Goal: Find contact information: Find contact information

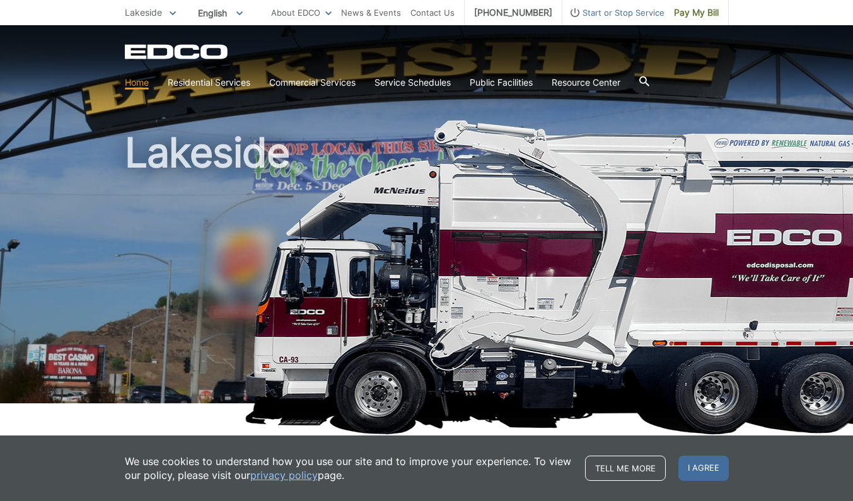
click at [225, 13] on span "English" at bounding box center [221, 13] width 64 height 21
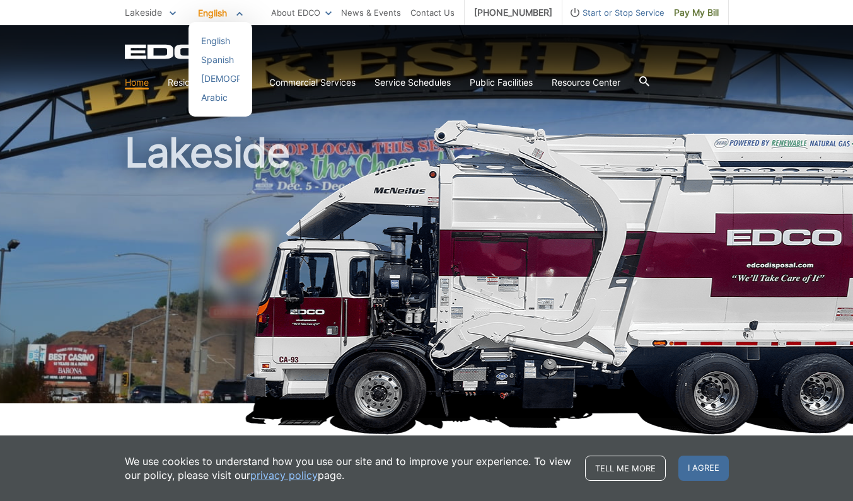
click at [277, 62] on div "EDCO Logo Home Residential Services Curbside Pickup Recycling Organic Recycling…" at bounding box center [427, 69] width 604 height 50
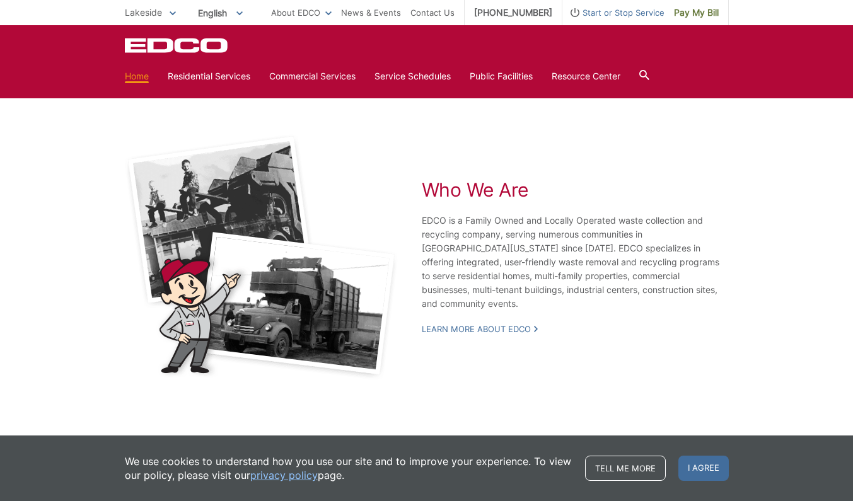
scroll to position [2287, 0]
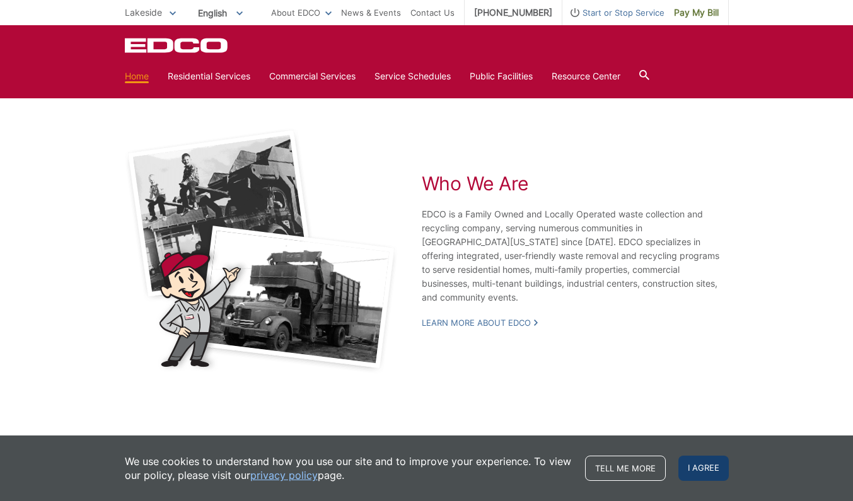
click at [702, 468] on span "I agree" at bounding box center [704, 468] width 50 height 25
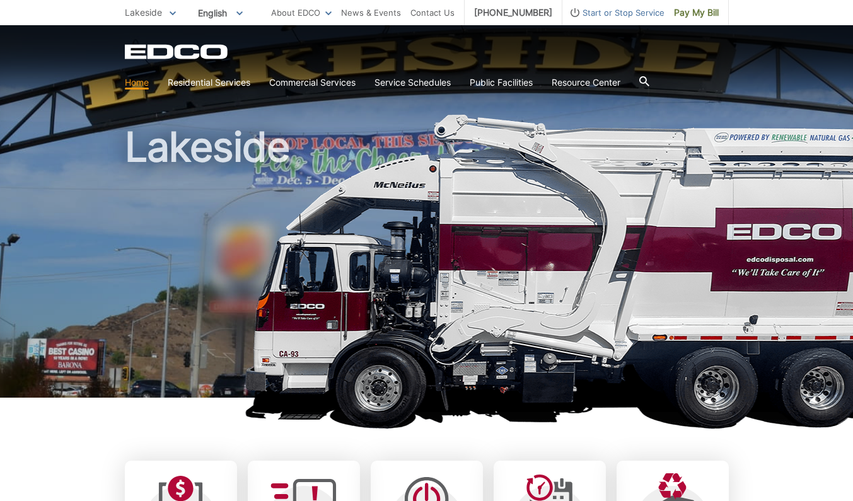
scroll to position [0, 0]
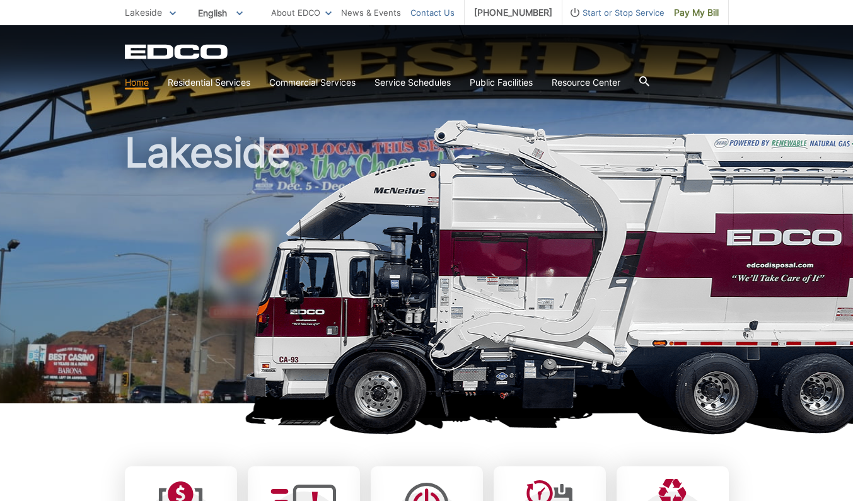
click at [448, 11] on link "Contact Us" at bounding box center [433, 13] width 44 height 14
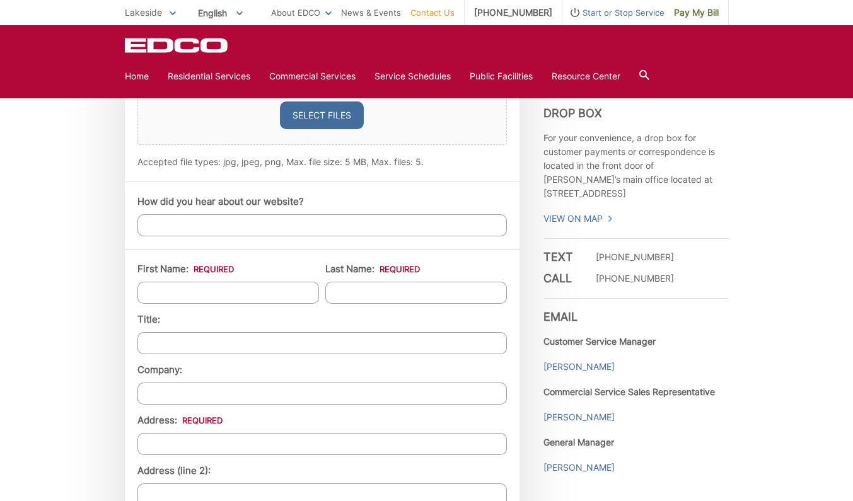
scroll to position [883, 0]
